Goal: Transaction & Acquisition: Purchase product/service

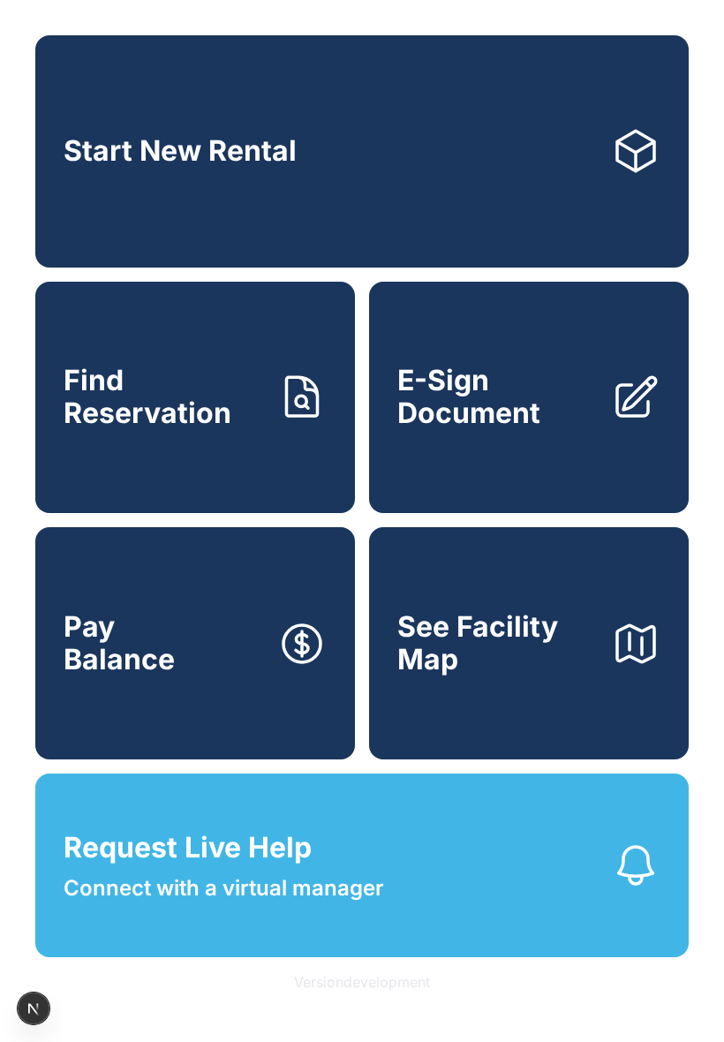
click at [367, 986] on button "Version development" at bounding box center [362, 982] width 164 height 49
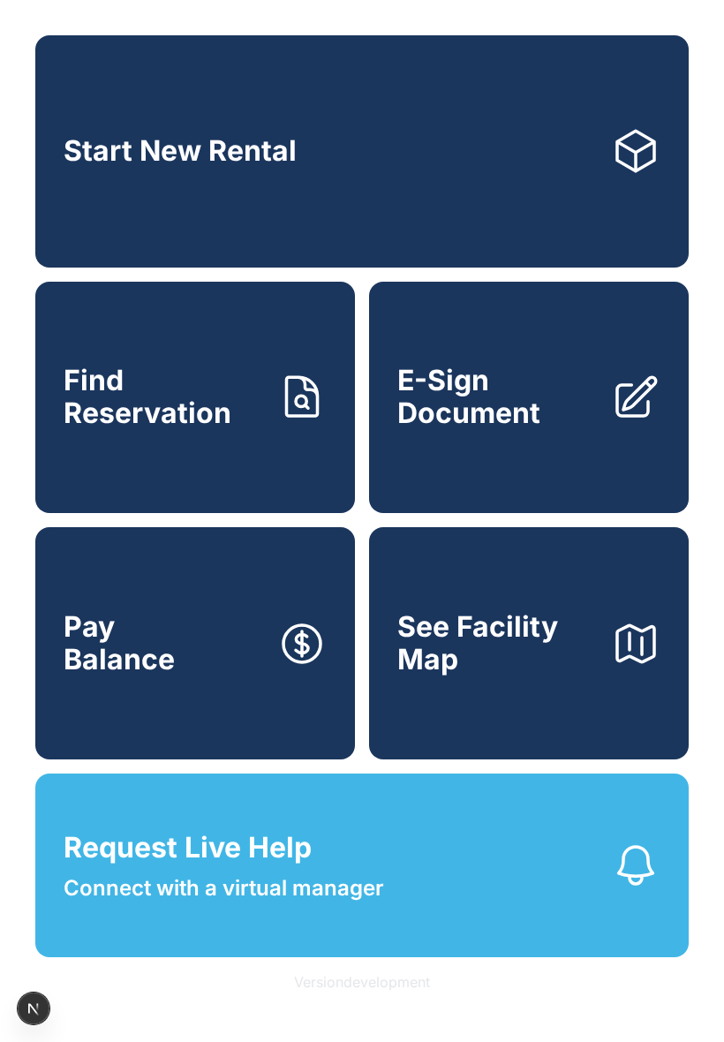
click at [367, 986] on button "Version development" at bounding box center [362, 982] width 164 height 49
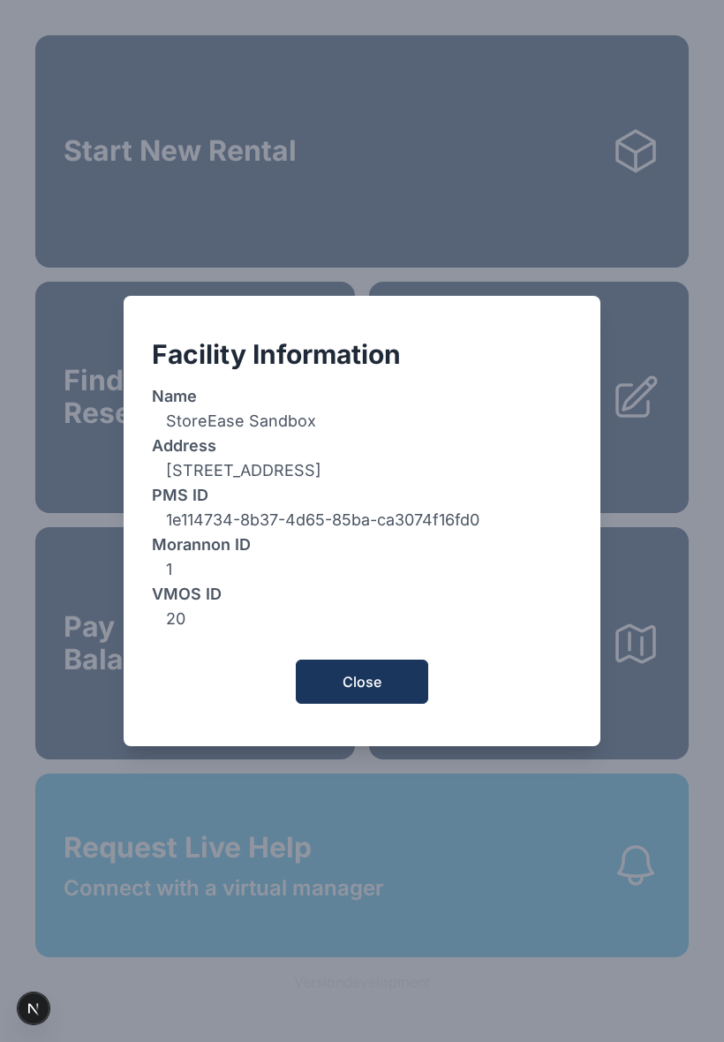
click at [382, 689] on button "Close" at bounding box center [362, 682] width 133 height 44
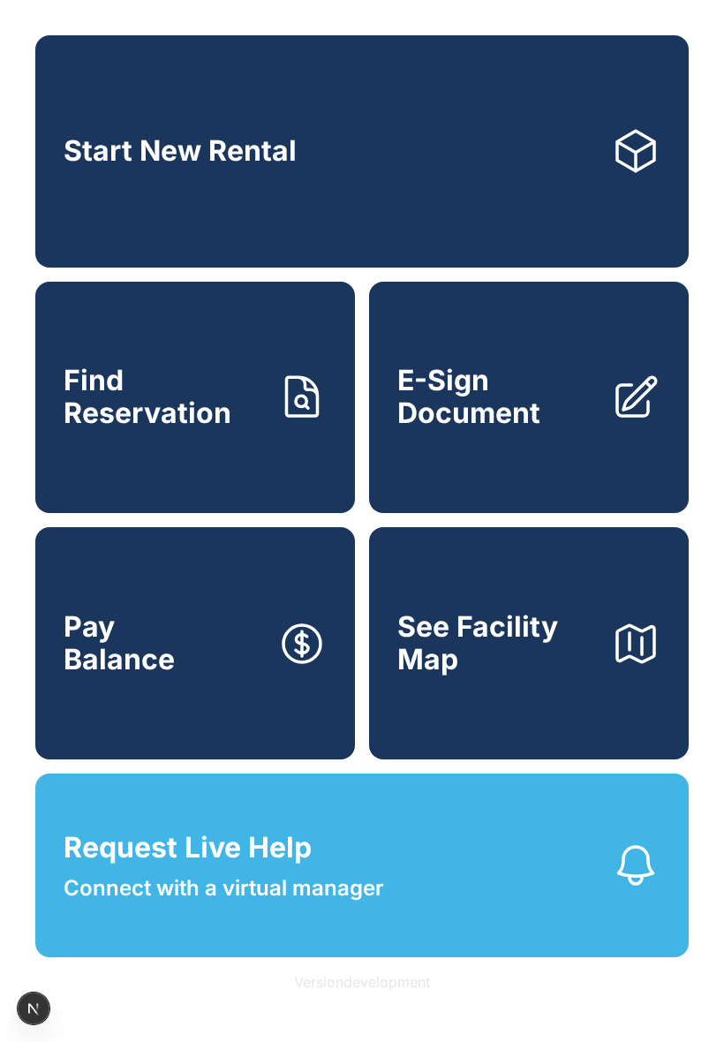
click at [412, 203] on link "Start New Rental" at bounding box center [362, 151] width 654 height 232
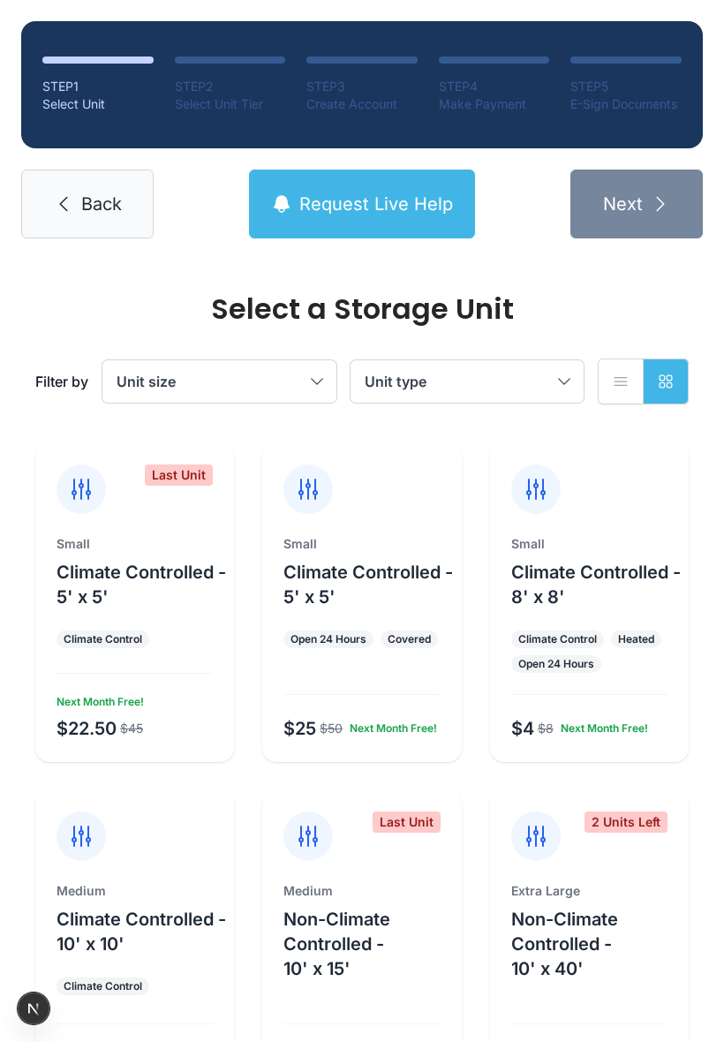
scroll to position [214, 0]
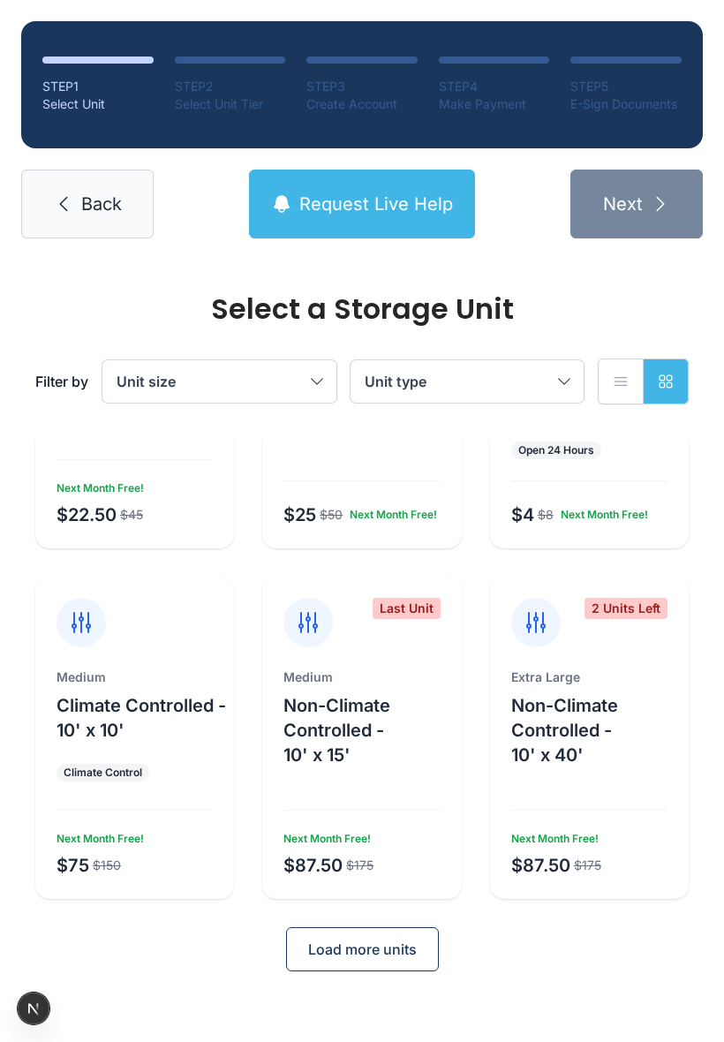
click at [372, 961] on button "Load more units" at bounding box center [362, 950] width 153 height 44
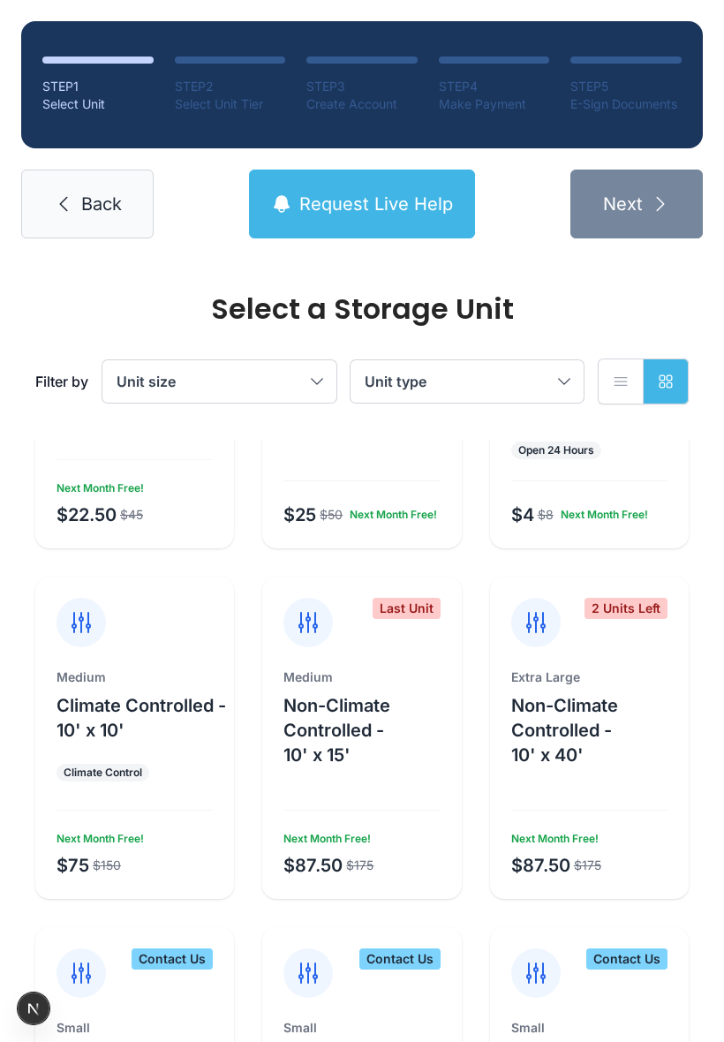
scroll to position [866, 0]
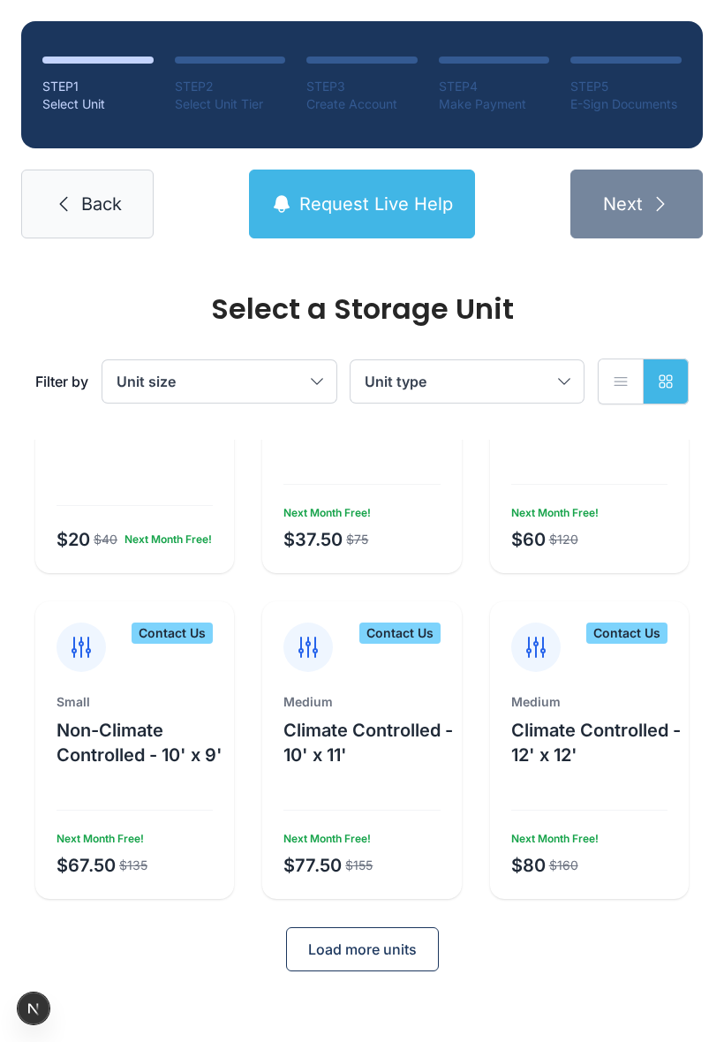
click at [373, 967] on button "Load more units" at bounding box center [362, 950] width 153 height 44
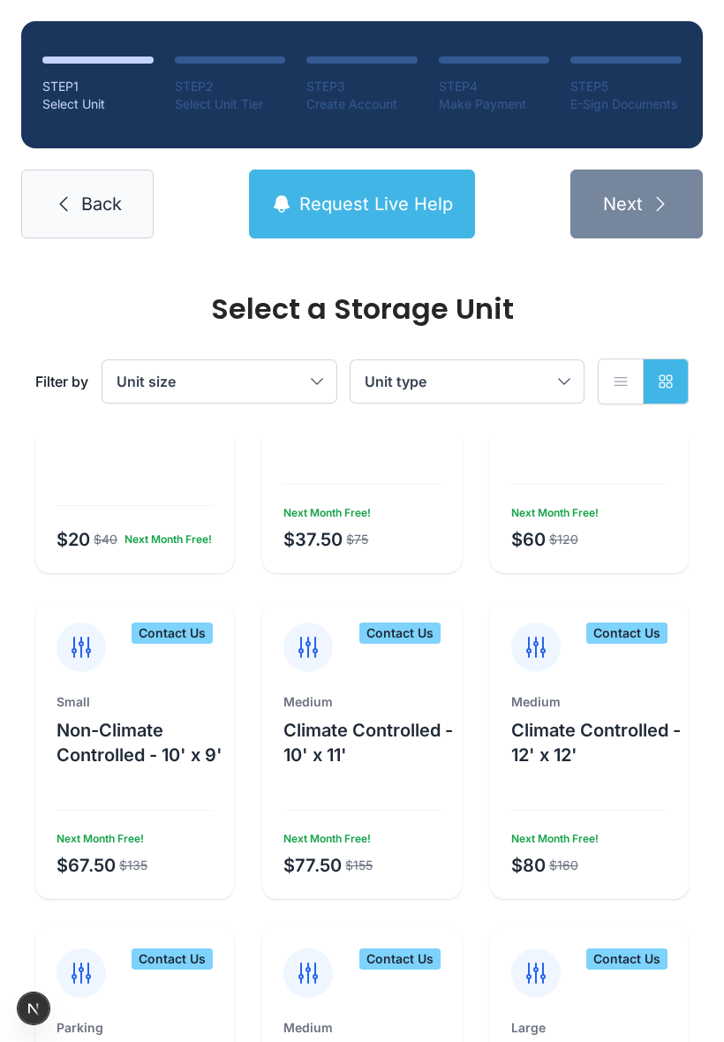
scroll to position [1488, 0]
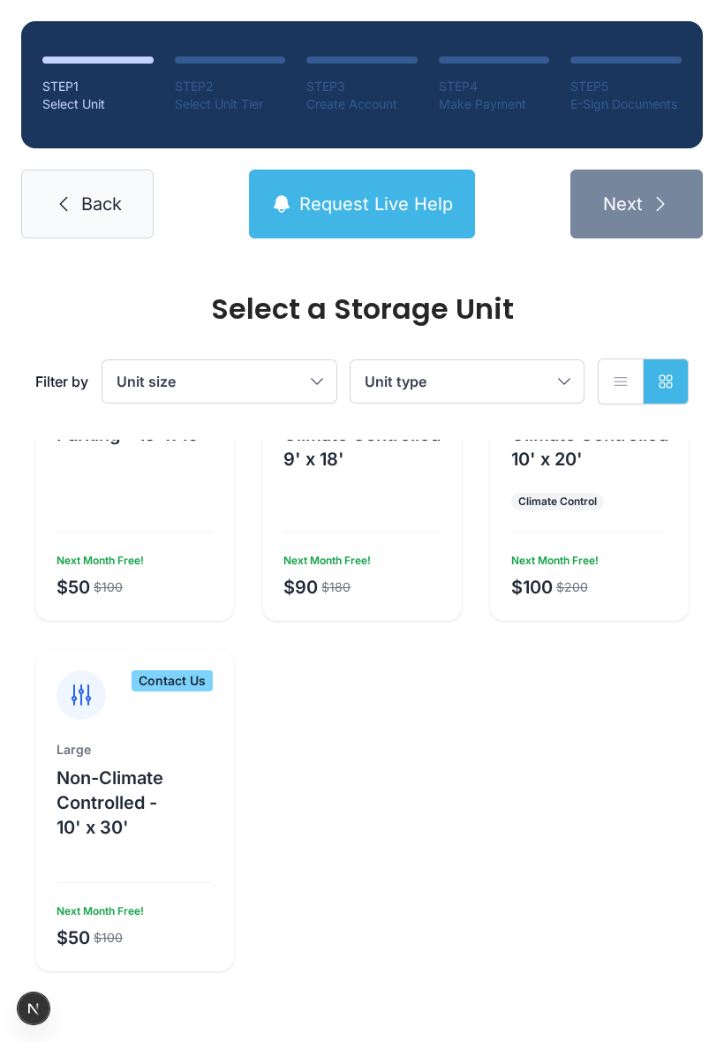
click at [579, 516] on div "Large Climate Controlled - 10' x 20' Climate Control $100 $200 Next Month Free!" at bounding box center [589, 510] width 199 height 224
click at [417, 527] on div at bounding box center [362, 523] width 156 height 19
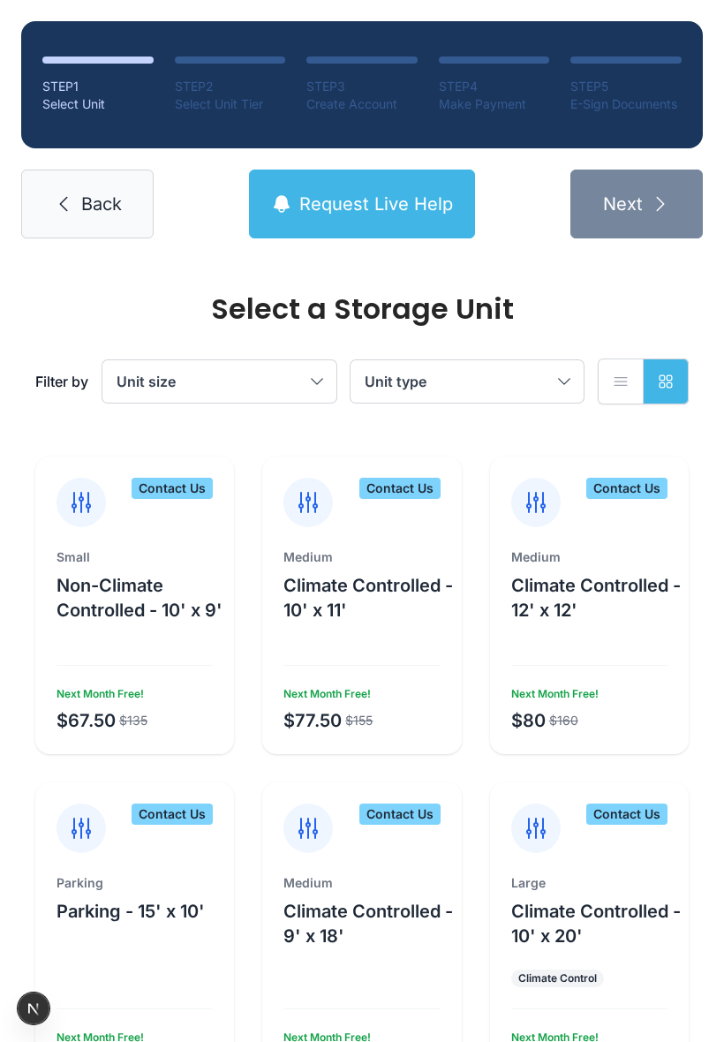
scroll to position [913, 0]
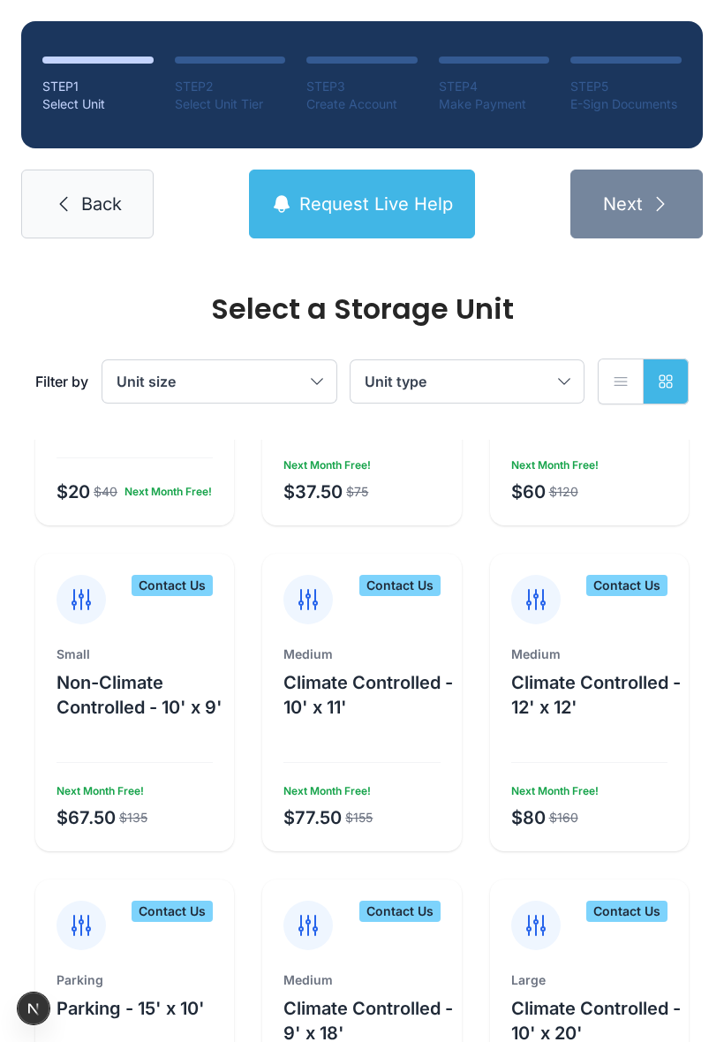
click at [412, 635] on div "Contact Us Medium Climate Controlled - 10' x 11' $77.50 $155 Next Month Free!" at bounding box center [361, 703] width 199 height 298
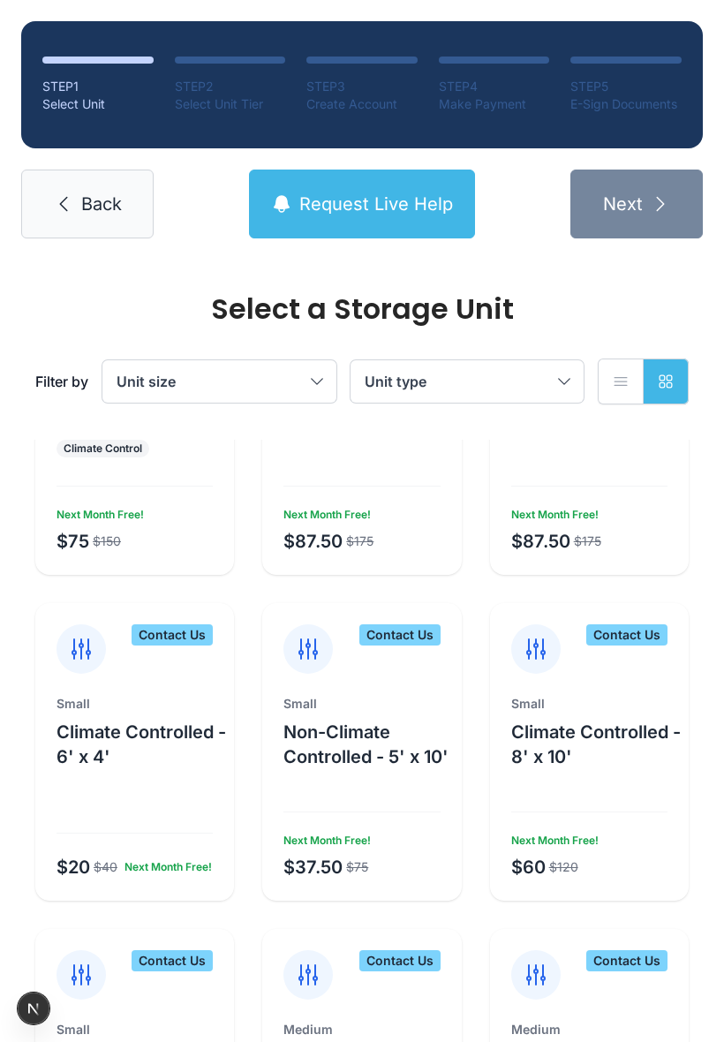
scroll to position [0, 0]
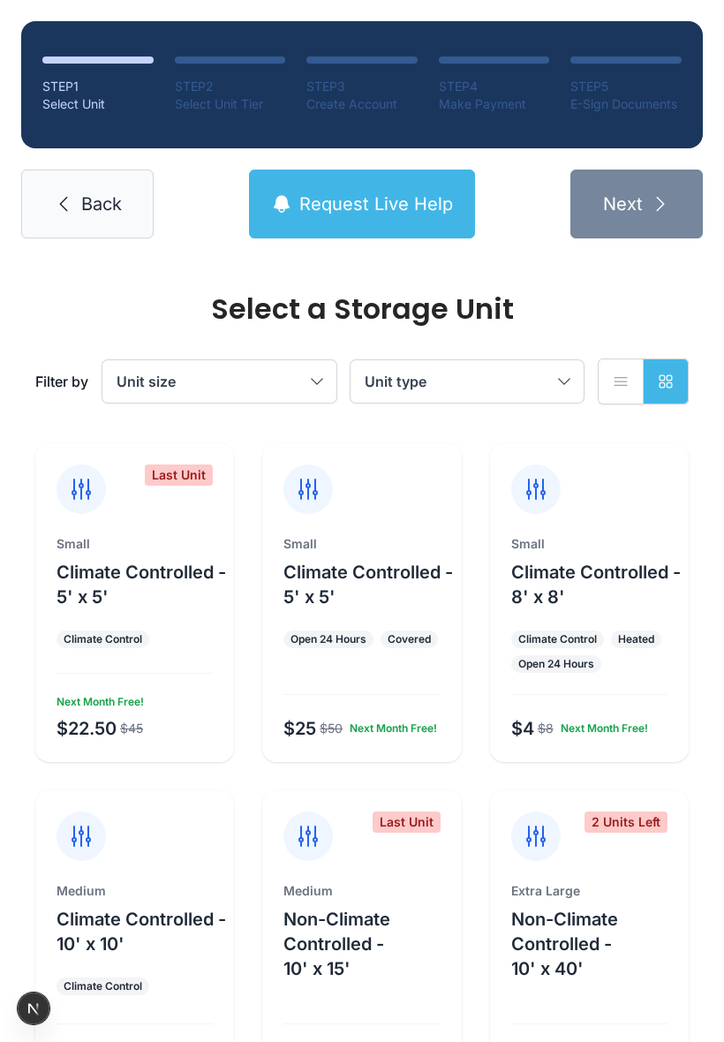
click at [193, 506] on div "Last Unit" at bounding box center [134, 478] width 199 height 71
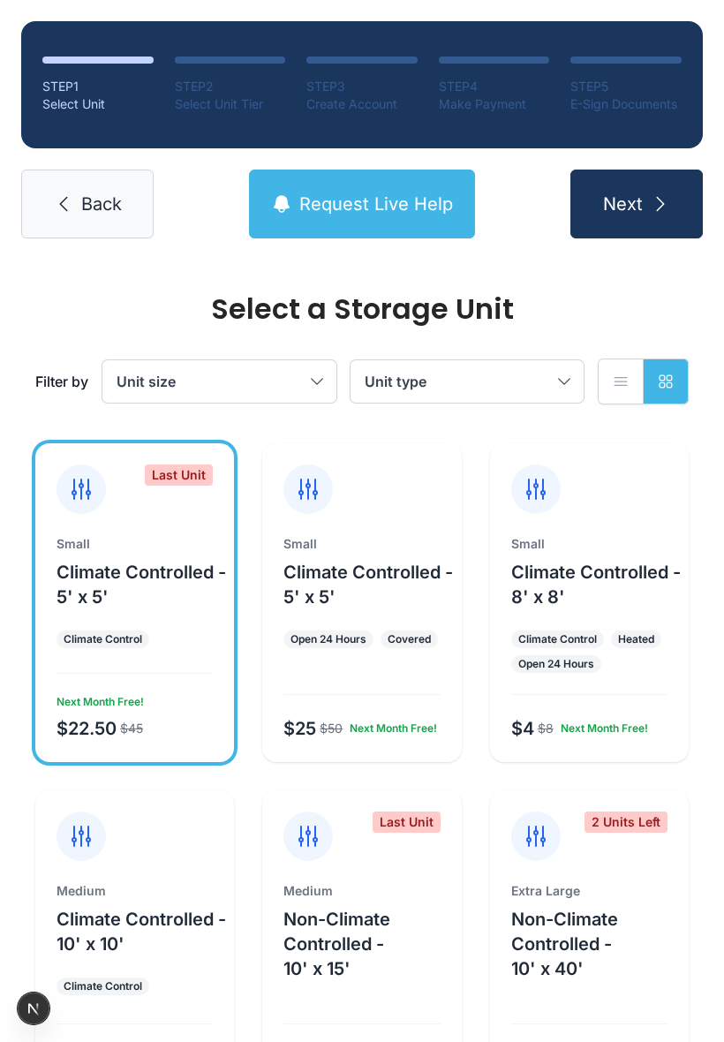
click at [109, 206] on span "Back" at bounding box center [101, 204] width 41 height 25
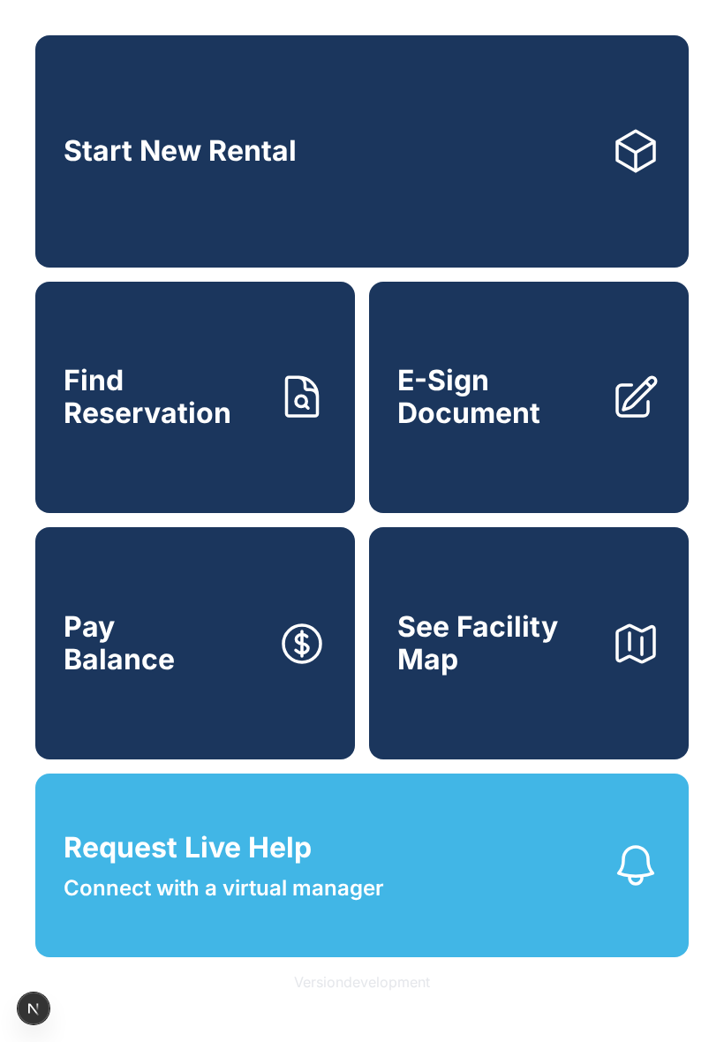
click at [527, 421] on span "E-Sign Document" at bounding box center [498, 397] width 200 height 64
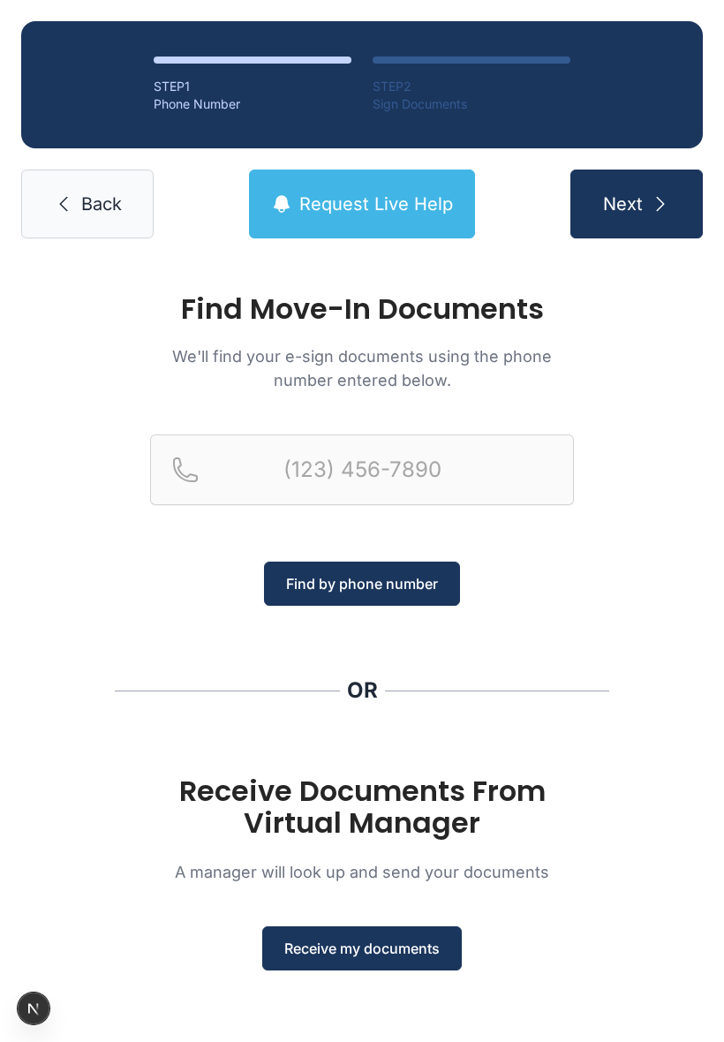
click at [81, 206] on span "Back" at bounding box center [101, 204] width 41 height 25
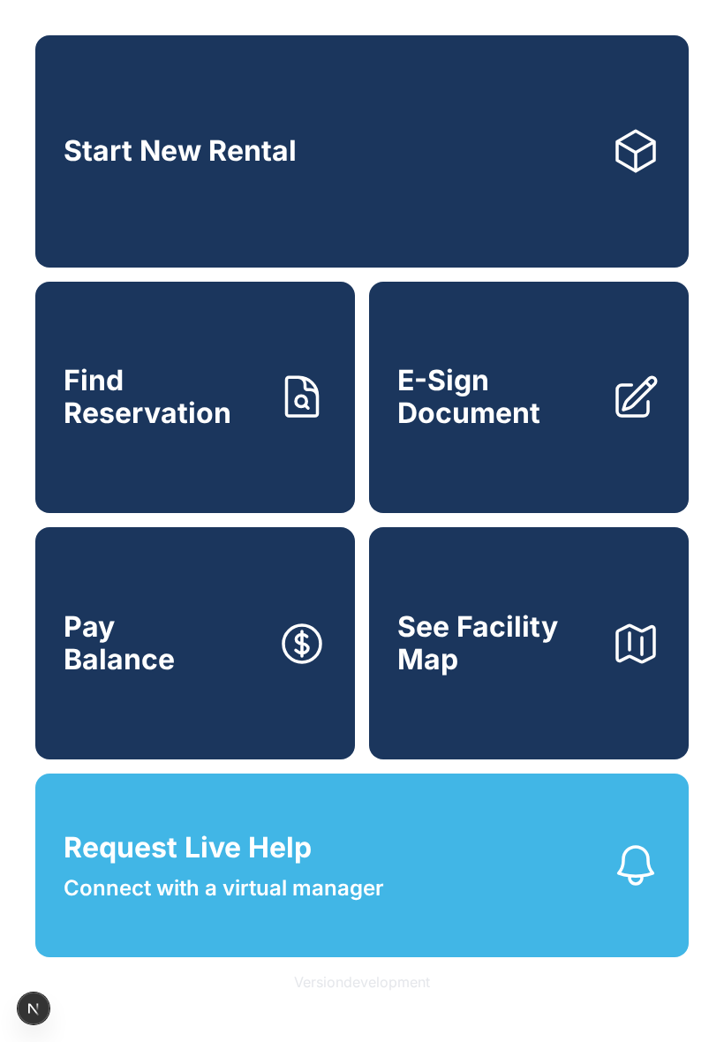
click at [471, 632] on span "See Facility Map" at bounding box center [498, 643] width 200 height 64
